Goal: Task Accomplishment & Management: Complete application form

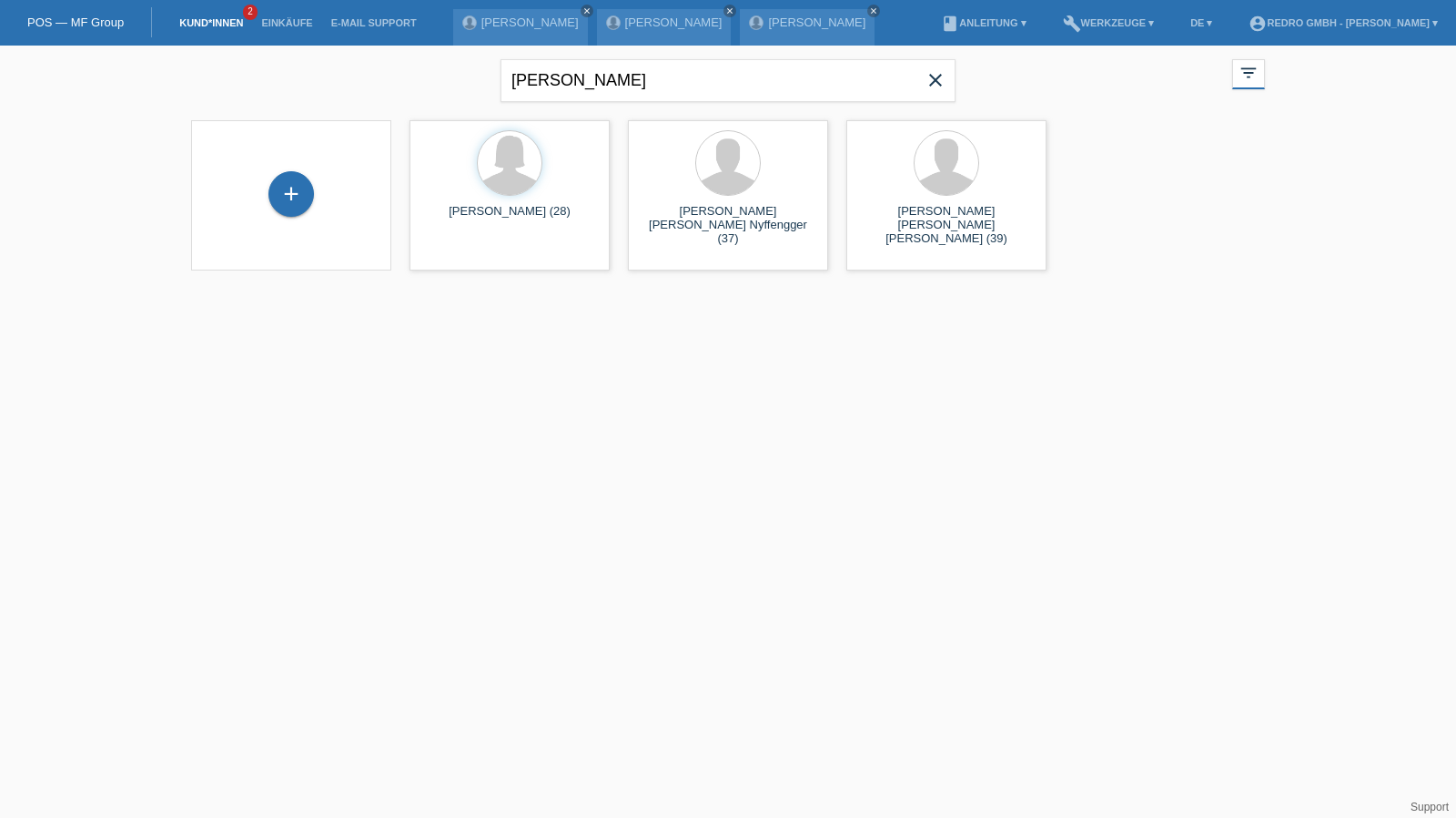
click at [925, 89] on icon "close" at bounding box center [935, 79] width 22 height 22
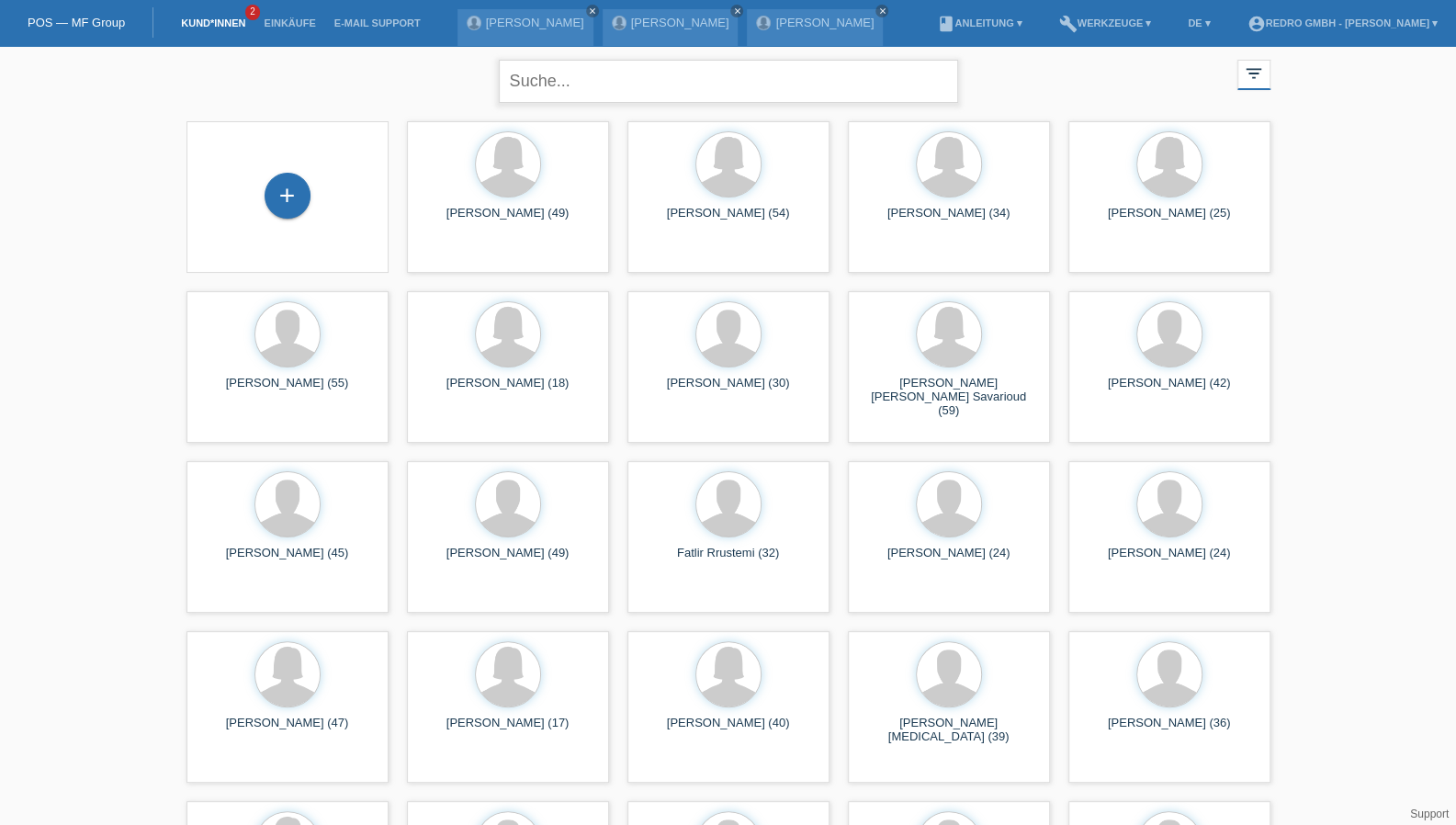
click at [583, 87] on input "text" at bounding box center [728, 81] width 459 height 43
type input "kaja"
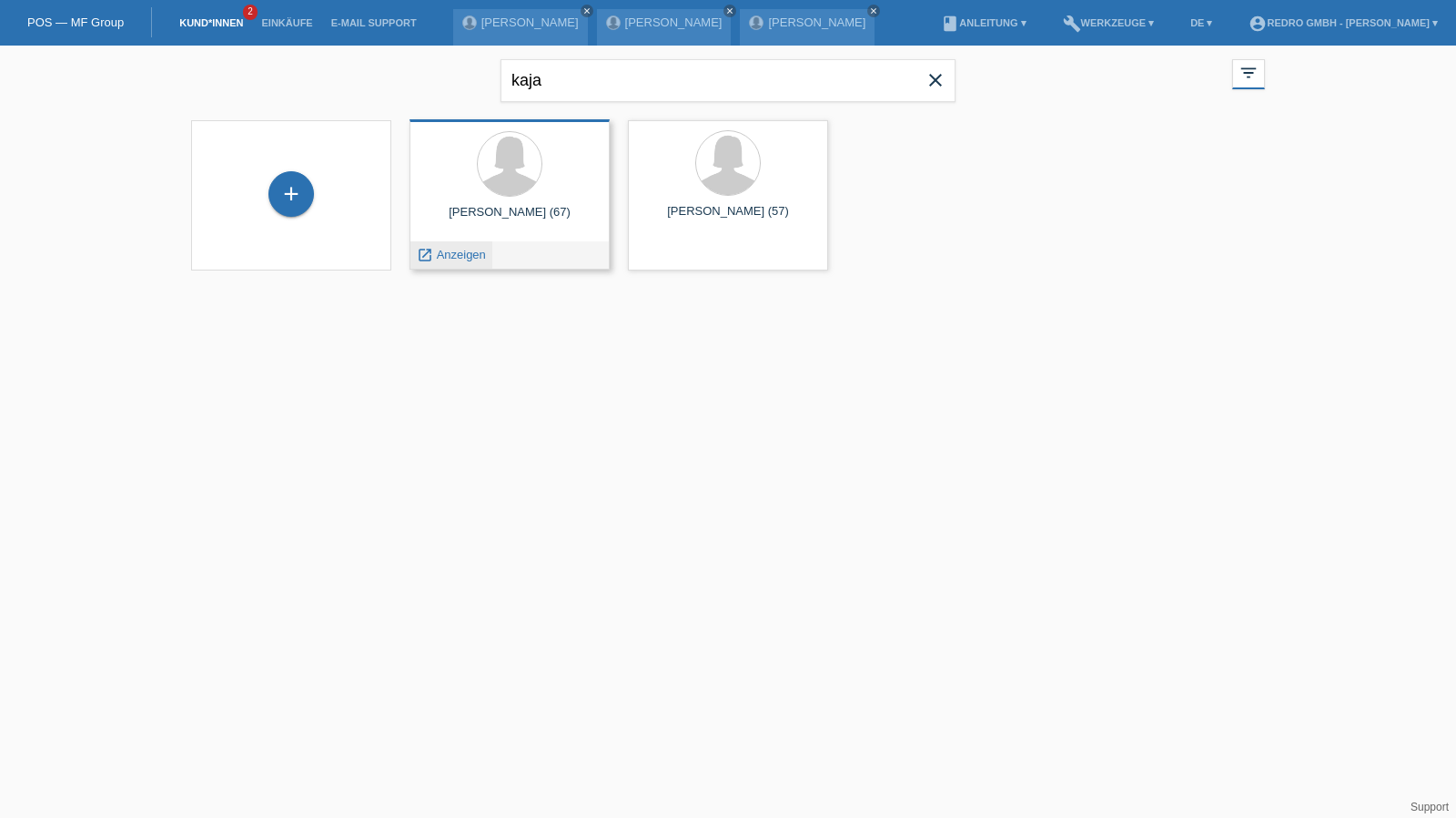
click at [453, 258] on span "Anzeigen" at bounding box center [460, 254] width 49 height 13
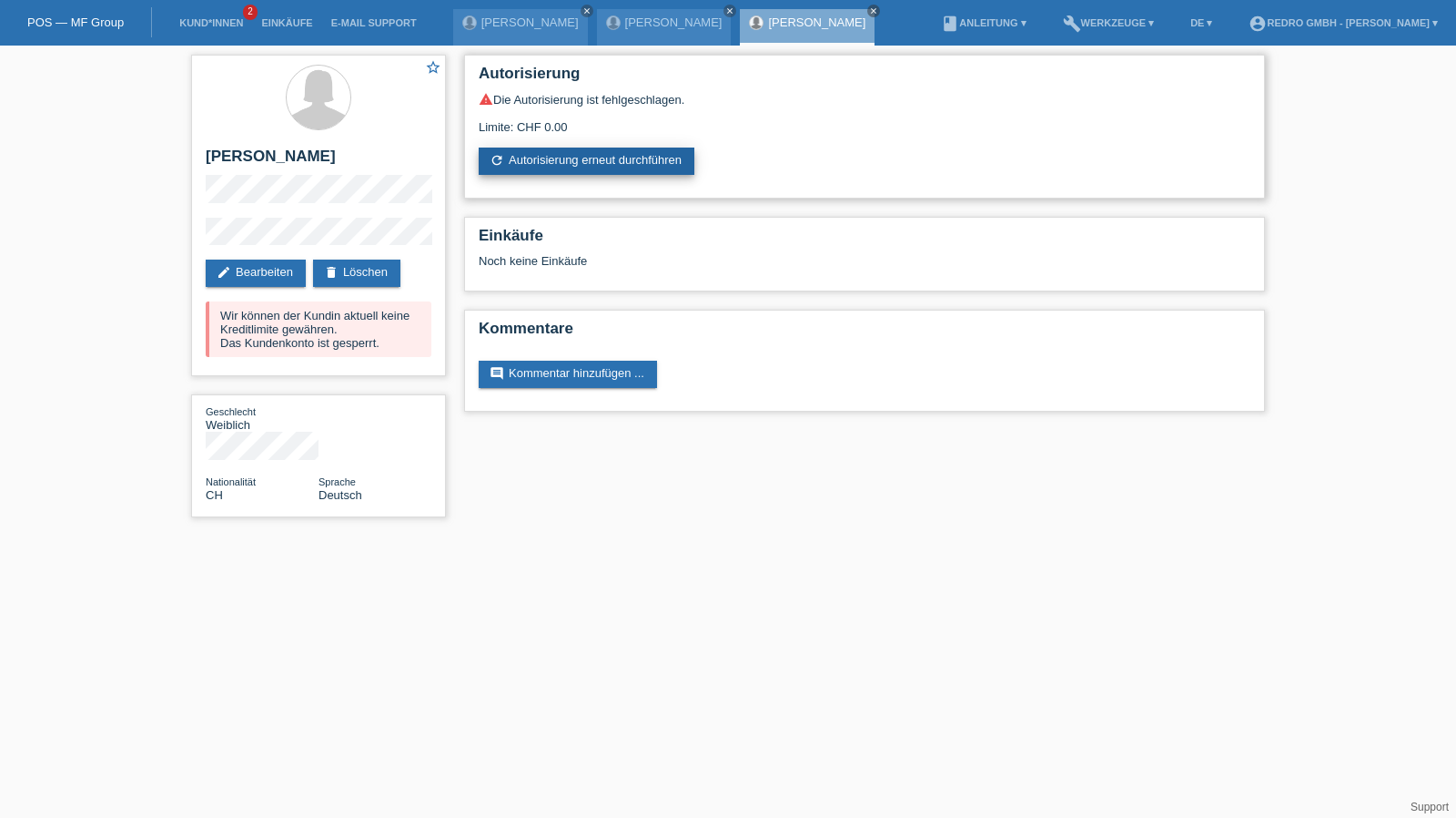
click at [571, 163] on link "refresh Autorisierung erneut durchführen" at bounding box center [587, 161] width 216 height 28
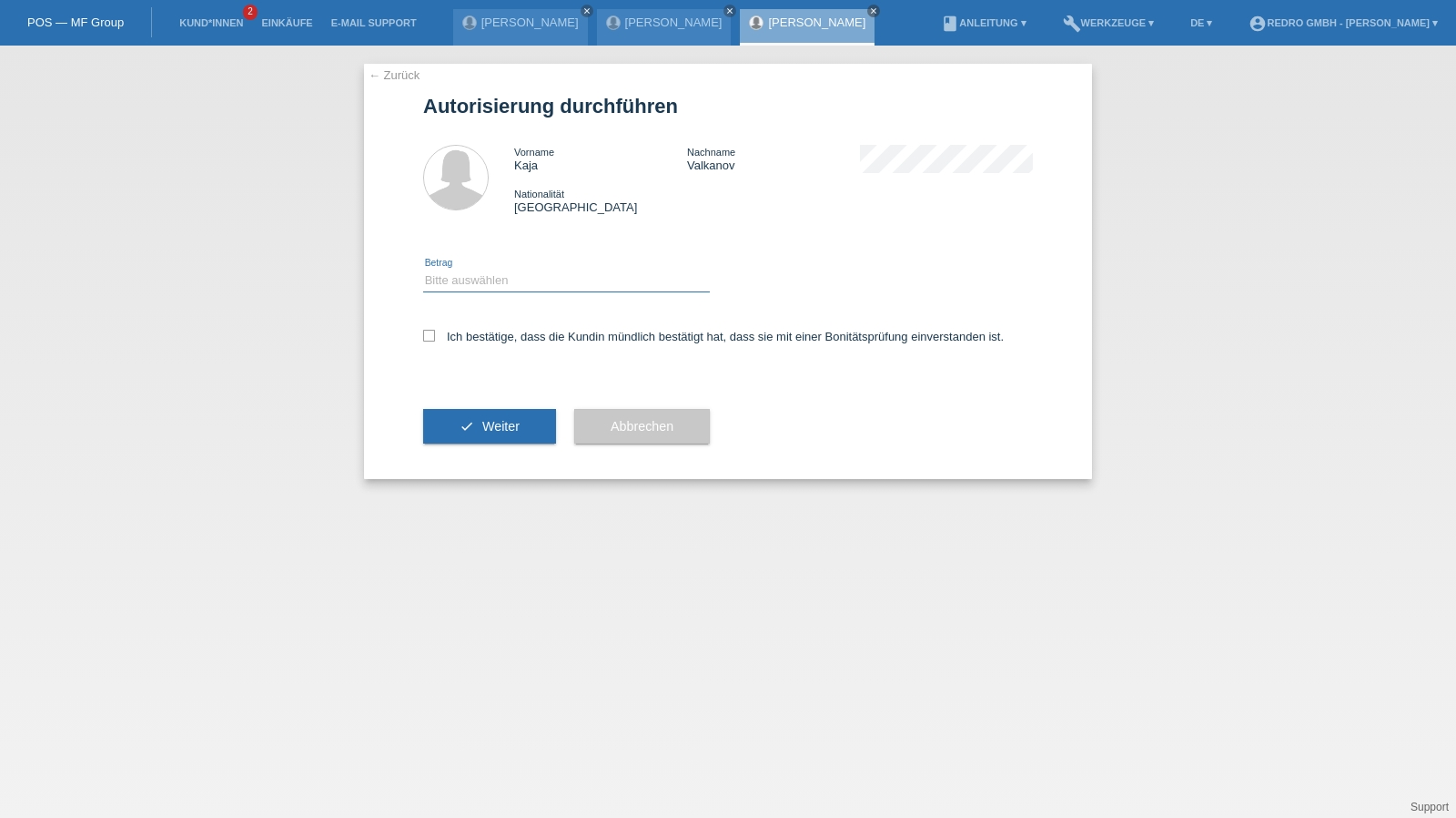
click at [512, 281] on select "Bitte auswählen CHF 1.00 - CHF 499.00 CHF 500.00 - CHF 1'999.00 CHF 2'000.00 - …" at bounding box center [567, 280] width 287 height 22
select select "1"
click at [423, 269] on select "Bitte auswählen CHF 1.00 - CHF 499.00 CHF 500.00 - CHF 1'999.00 CHF 2'000.00 - …" at bounding box center [567, 280] width 287 height 22
click at [472, 343] on label "Ich bestätige, dass die Kundin mündlich bestätigt hat, dass sie mit einer Bonit…" at bounding box center [714, 336] width 581 height 13
click at [435, 341] on input "Ich bestätige, dass die Kundin mündlich bestätigt hat, dass sie mit einer Bonit…" at bounding box center [429, 335] width 11 height 11
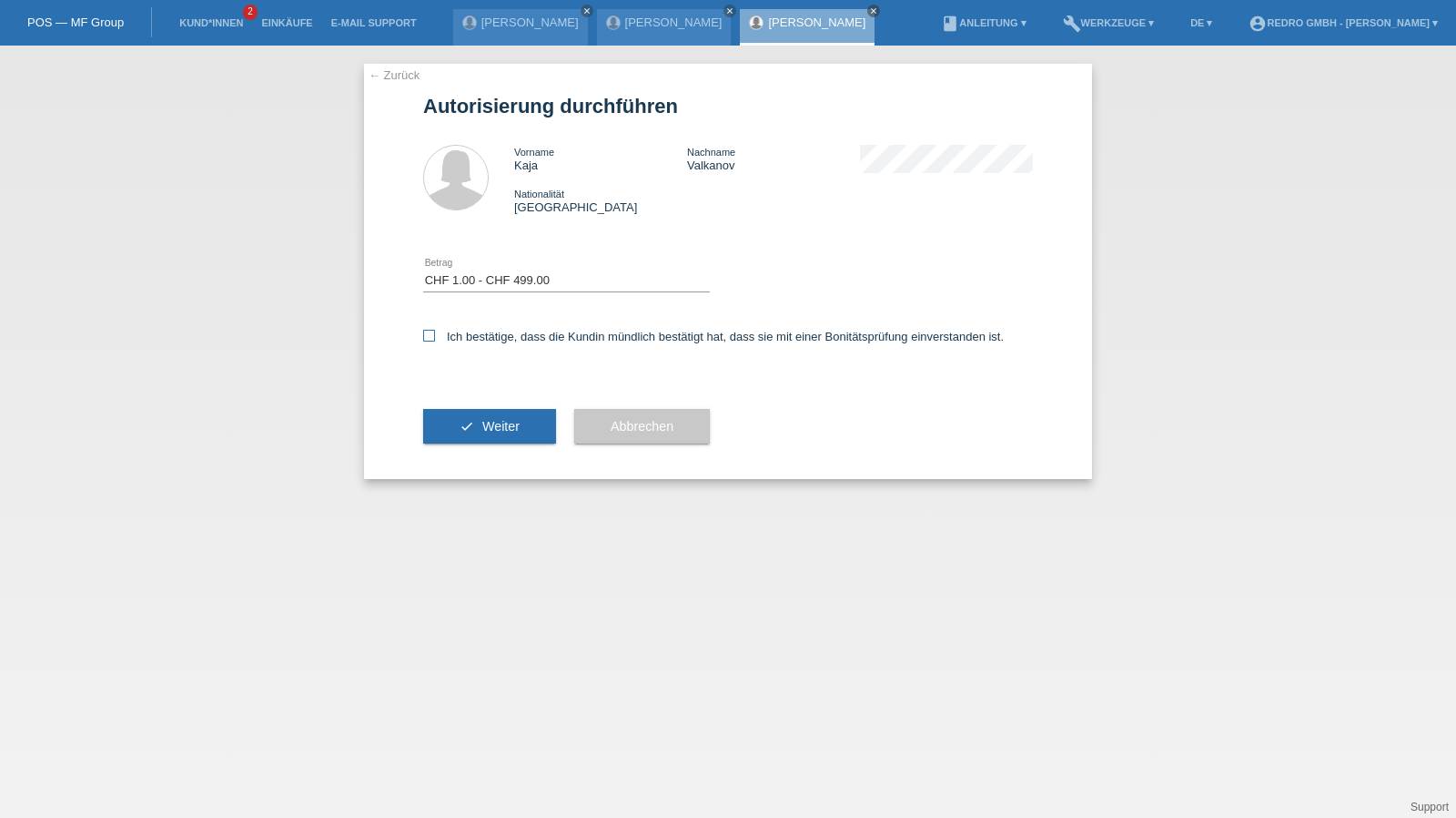
checkbox input "true"
click at [479, 413] on button "check Weiter" at bounding box center [489, 426] width 133 height 34
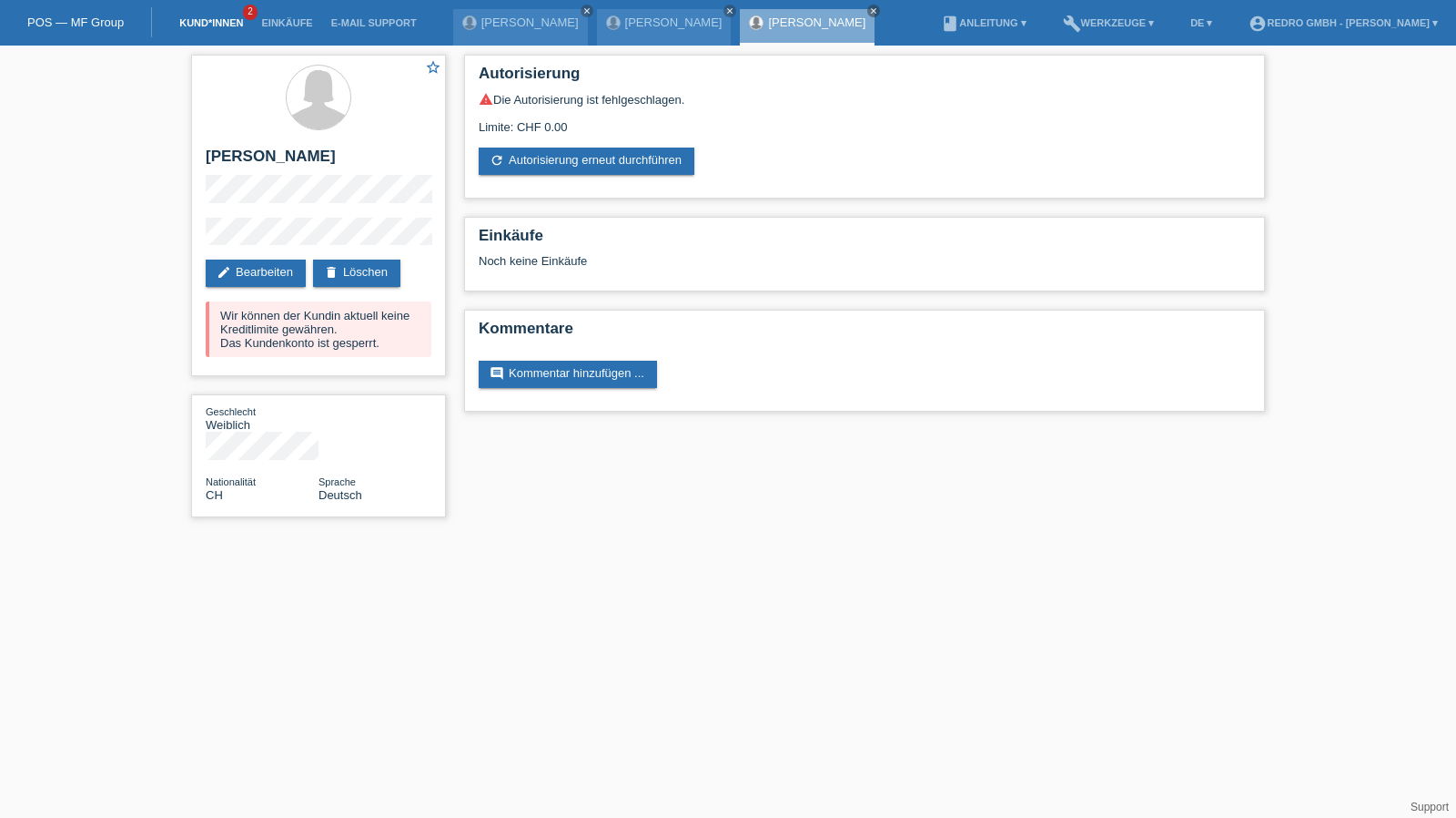
click at [207, 25] on link "Kund*innen" at bounding box center [211, 22] width 82 height 11
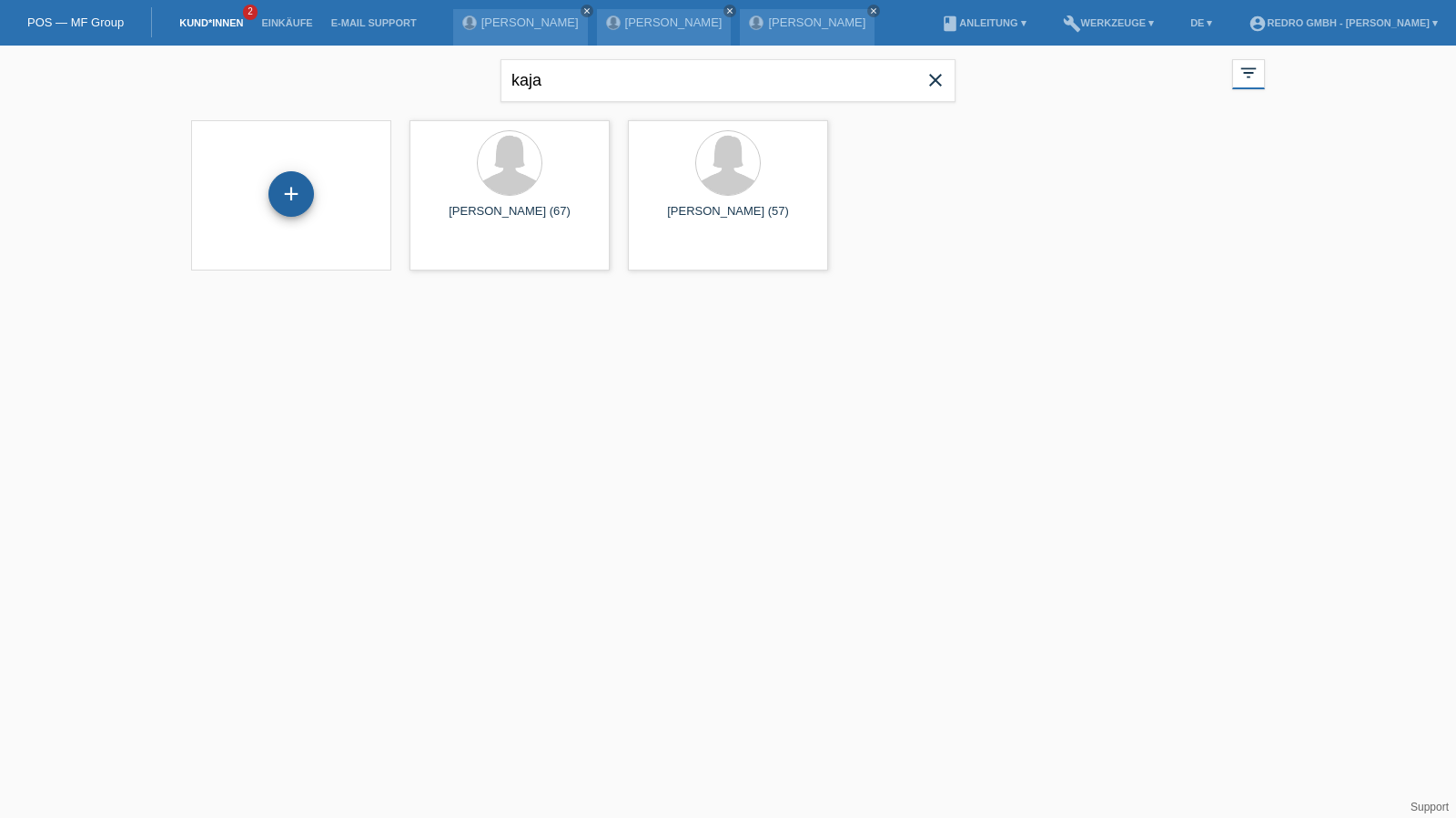
click at [300, 203] on div "+" at bounding box center [291, 194] width 44 height 31
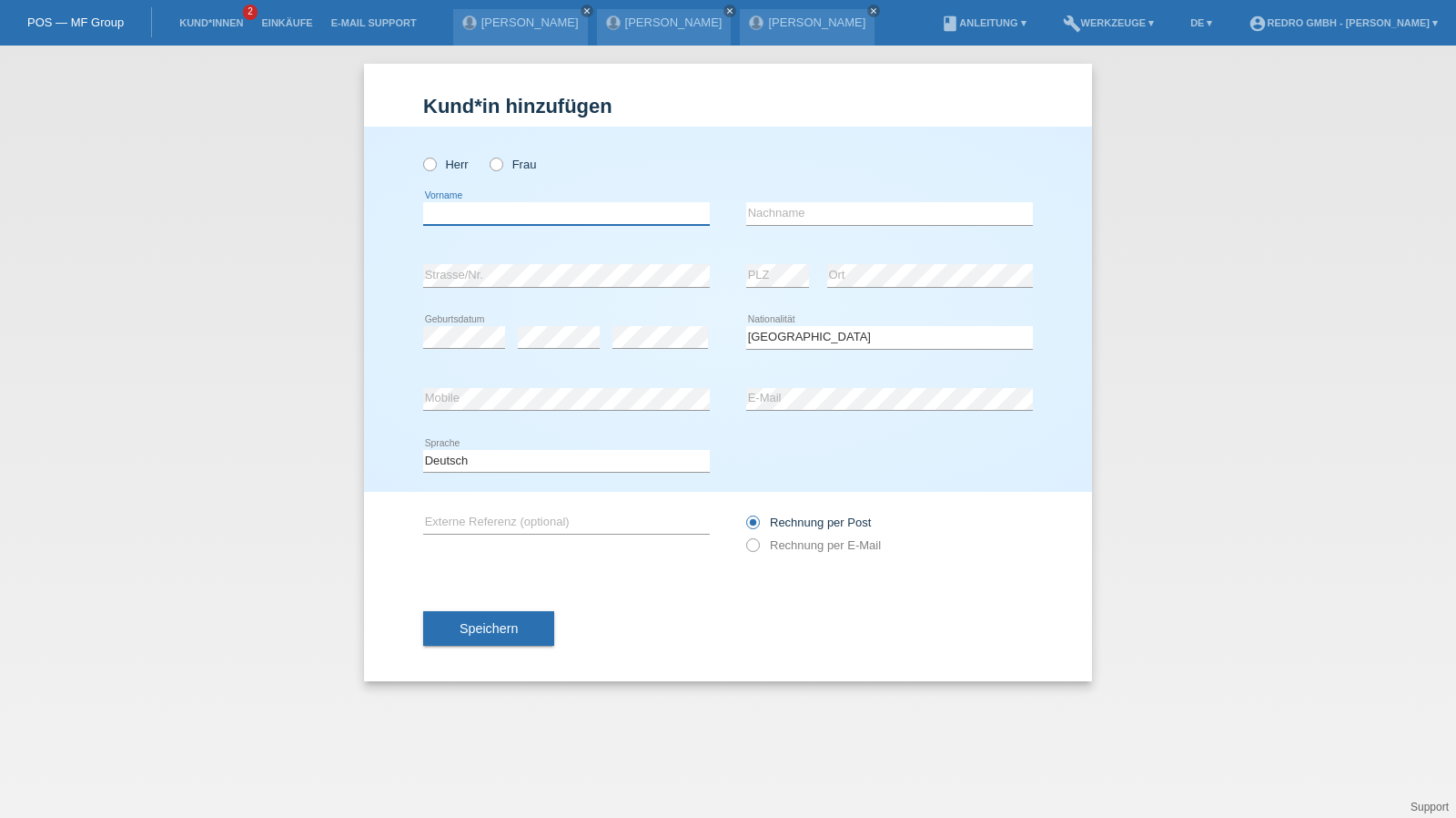
click at [607, 218] on input "text" at bounding box center [567, 214] width 287 height 23
type input "[PERSON_NAME]"
type input "Mayingi"
click at [834, 220] on input "Mayingi" at bounding box center [889, 214] width 287 height 23
select select "CH"
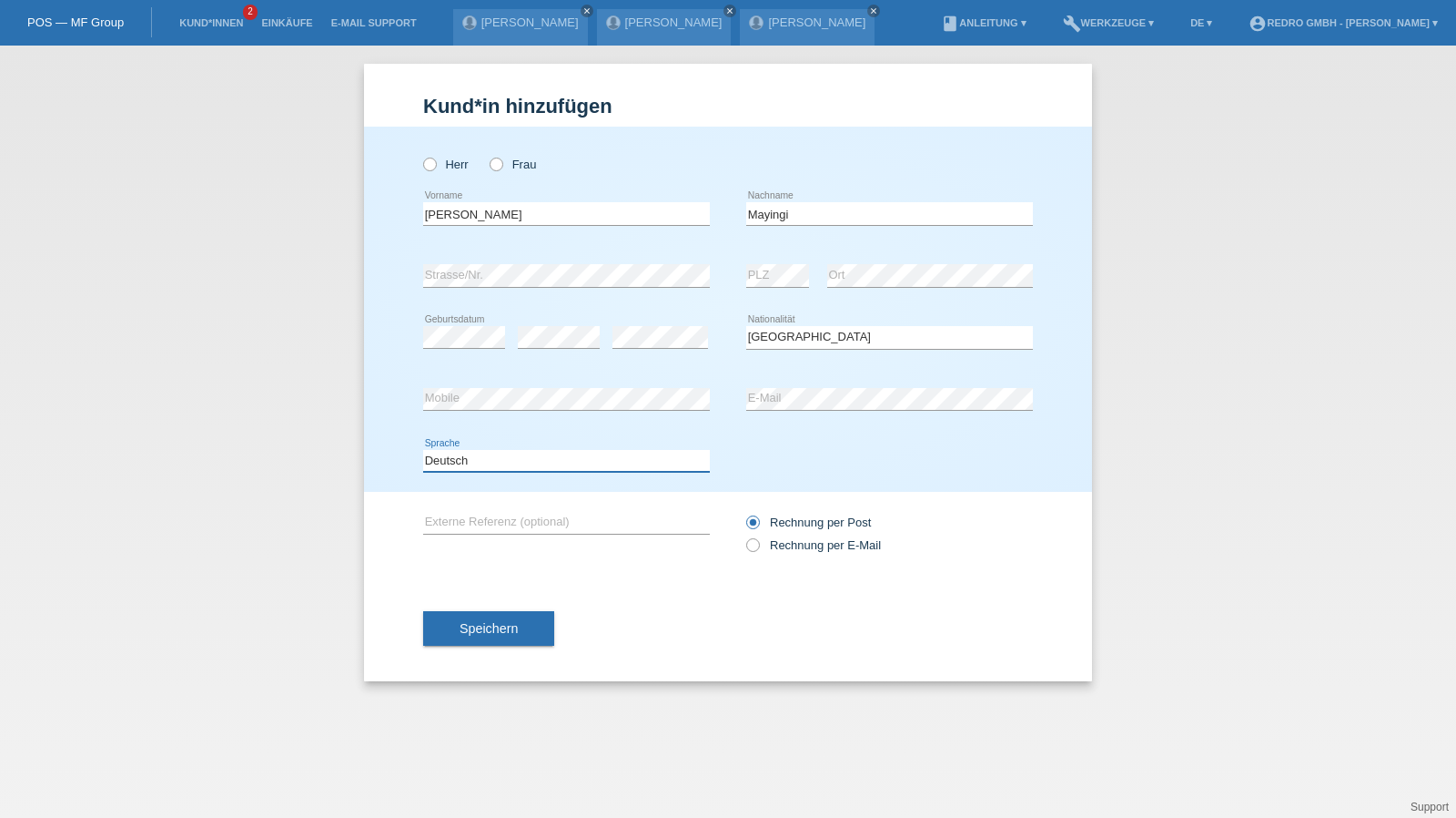
click at [449, 465] on select "Deutsch Français Italiano English" at bounding box center [567, 461] width 287 height 22
select select "fr"
click at [423, 450] on select "Deutsch Français Italiano English" at bounding box center [567, 461] width 287 height 22
click at [482, 633] on span "Speichern" at bounding box center [488, 628] width 58 height 14
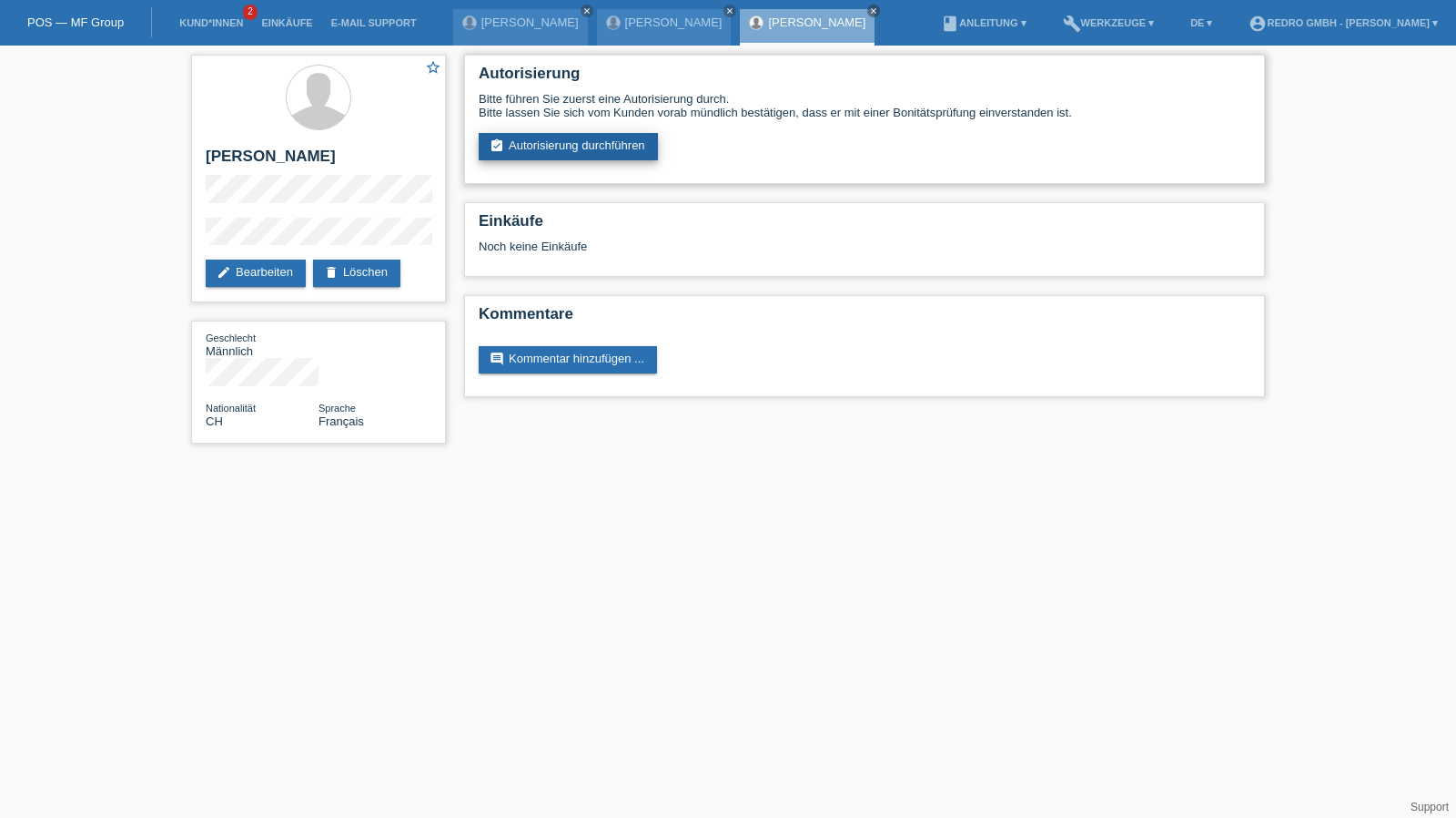
click at [545, 137] on link "assignment_turned_in Autorisierung durchführen" at bounding box center [568, 146] width 180 height 28
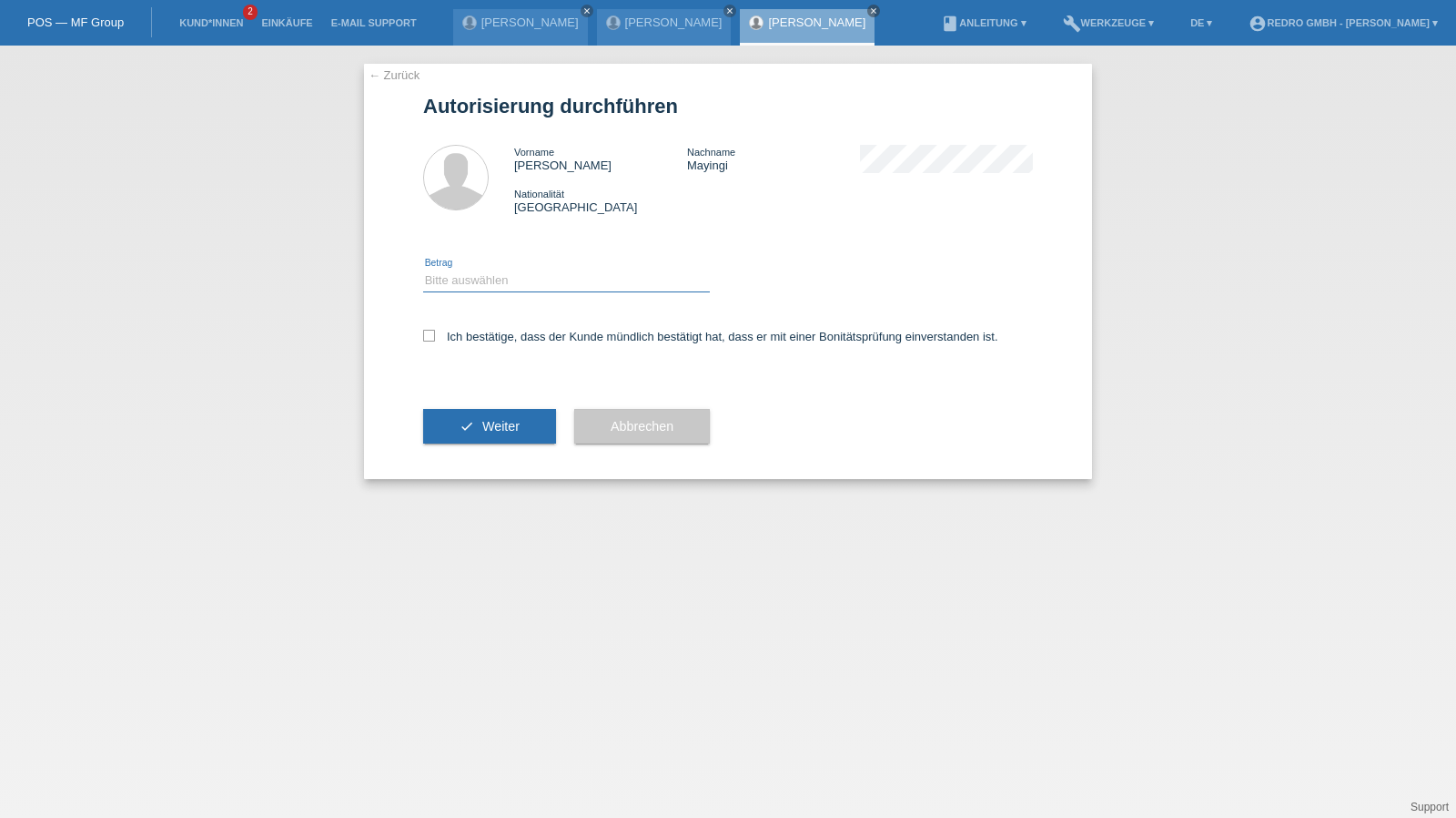
drag, startPoint x: 490, startPoint y: 275, endPoint x: 484, endPoint y: 289, distance: 15.2
click at [490, 275] on select "Bitte auswählen CHF 1.00 - CHF 499.00 CHF 500.00 - CHF 1'999.00 CHF 2'000.00 - …" at bounding box center [567, 280] width 287 height 22
select select "1"
click at [423, 269] on select "Bitte auswählen CHF 1.00 - CHF 499.00 CHF 500.00 - CHF 1'999.00 CHF 2'000.00 - …" at bounding box center [567, 280] width 287 height 22
click at [461, 339] on label "Ich bestätige, dass der Kunde mündlich bestätigt hat, dass er mit einer Bonität…" at bounding box center [711, 336] width 575 height 13
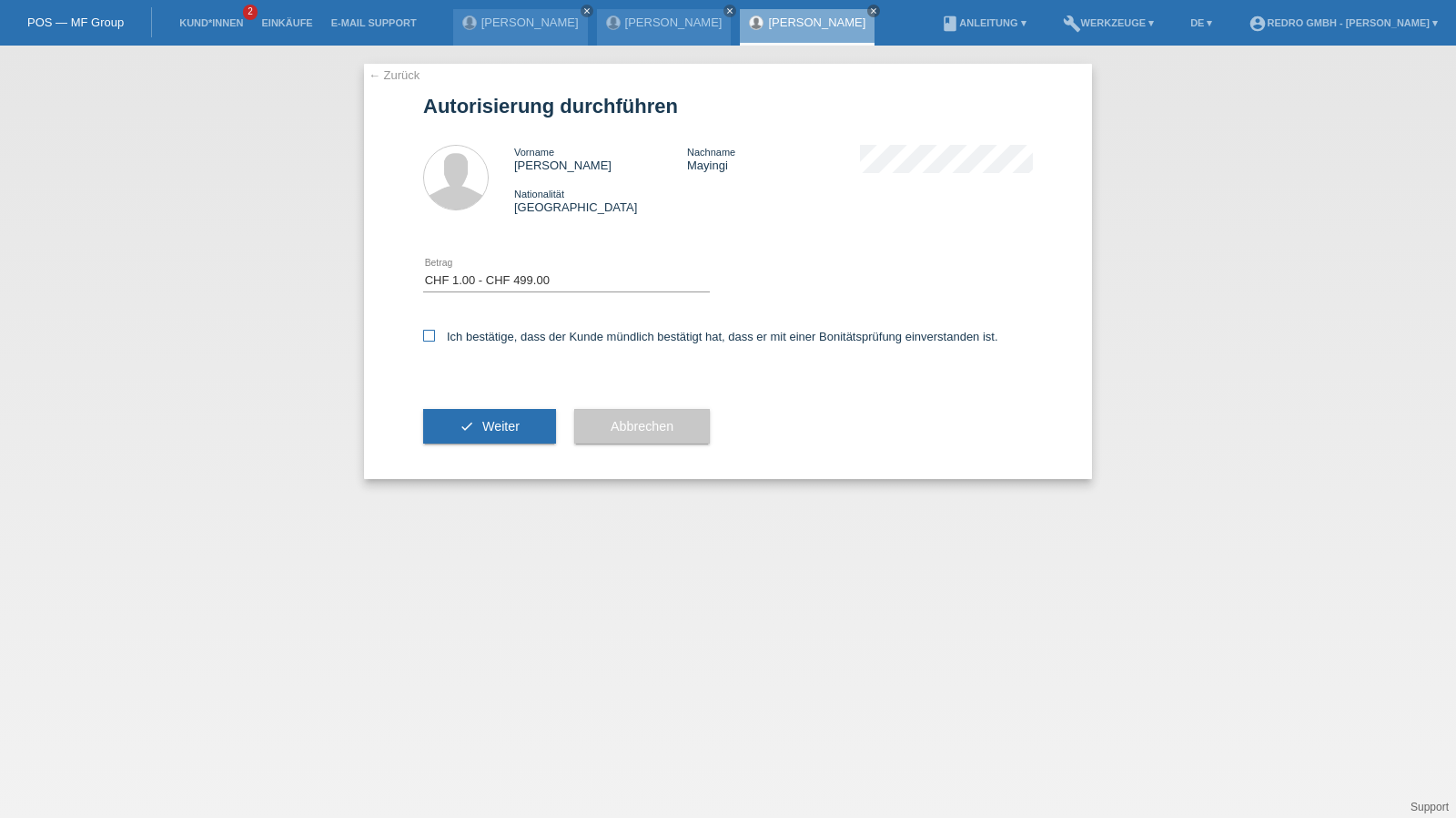
click at [435, 339] on input "Ich bestätige, dass der Kunde mündlich bestätigt hat, dass er mit einer Bonität…" at bounding box center [429, 335] width 11 height 11
checkbox input "true"
click at [460, 421] on icon "check" at bounding box center [466, 425] width 14 height 14
